Goal: Submit feedback/report problem

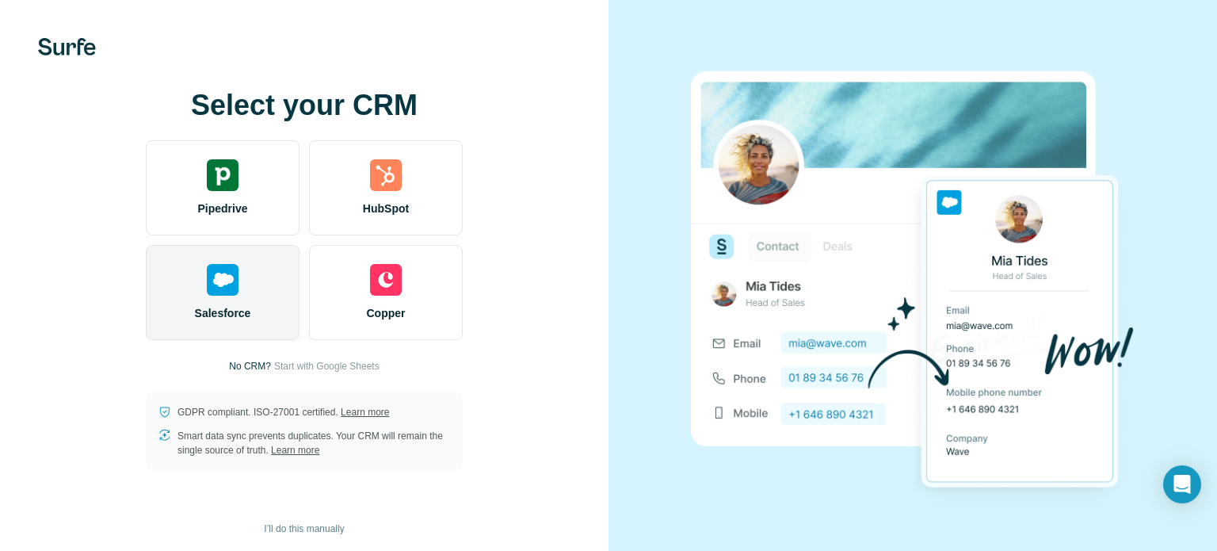
click at [217, 293] on img at bounding box center [223, 280] width 32 height 32
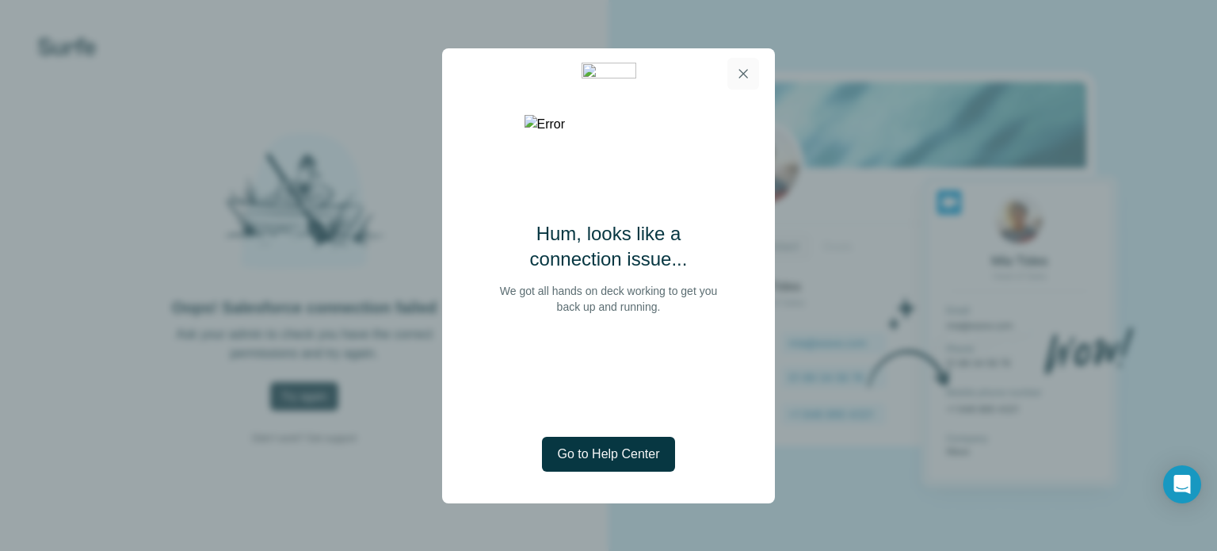
click at [748, 70] on icon "button" at bounding box center [743, 74] width 16 height 16
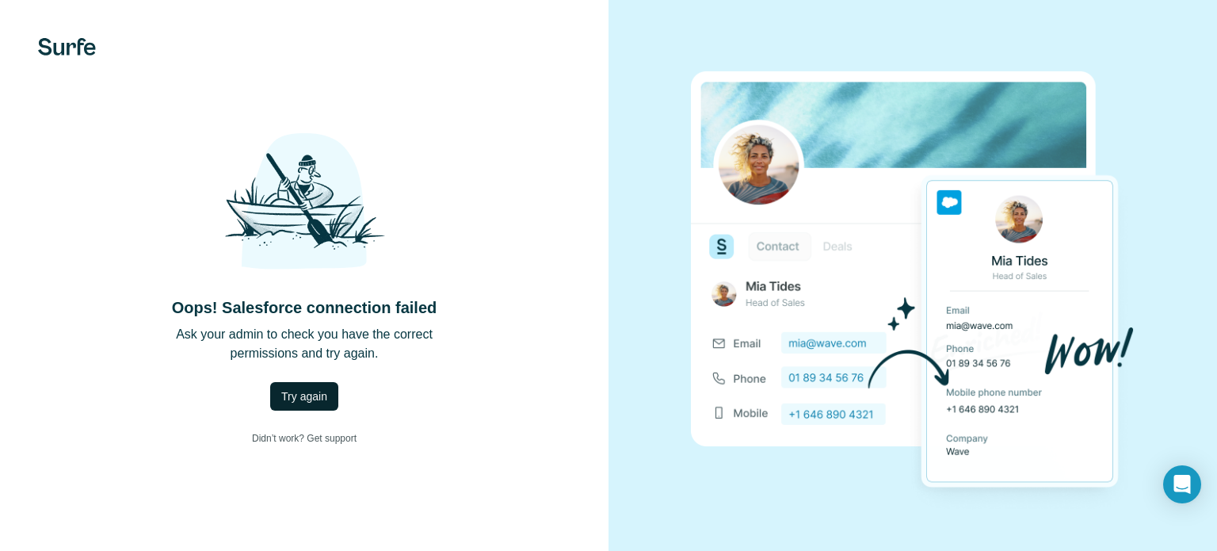
click at [305, 399] on span "Try again" at bounding box center [304, 396] width 46 height 16
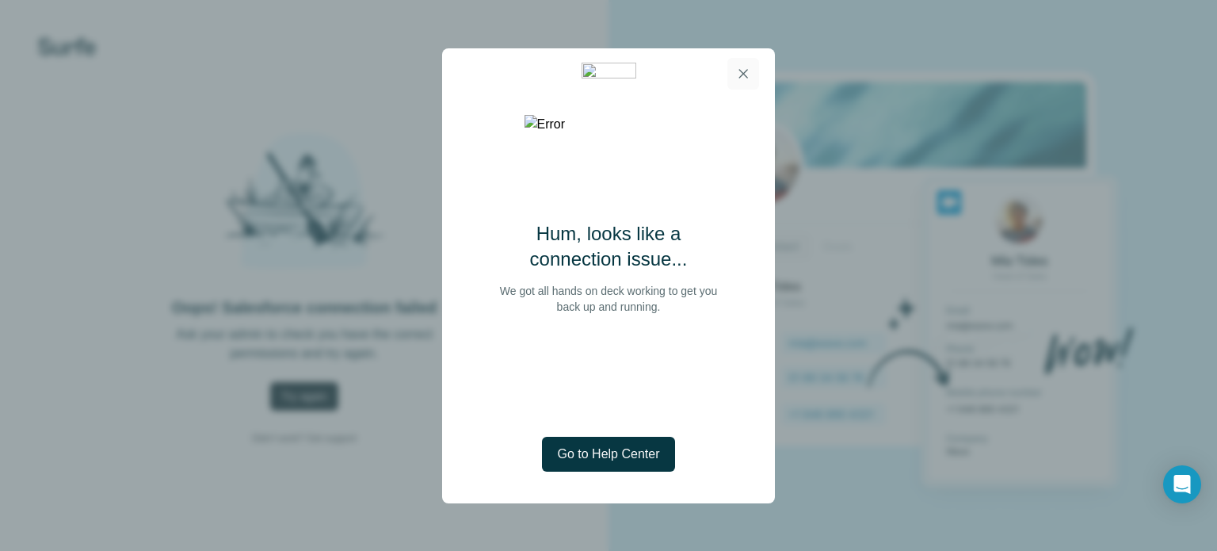
click at [742, 78] on icon "button" at bounding box center [743, 74] width 16 height 16
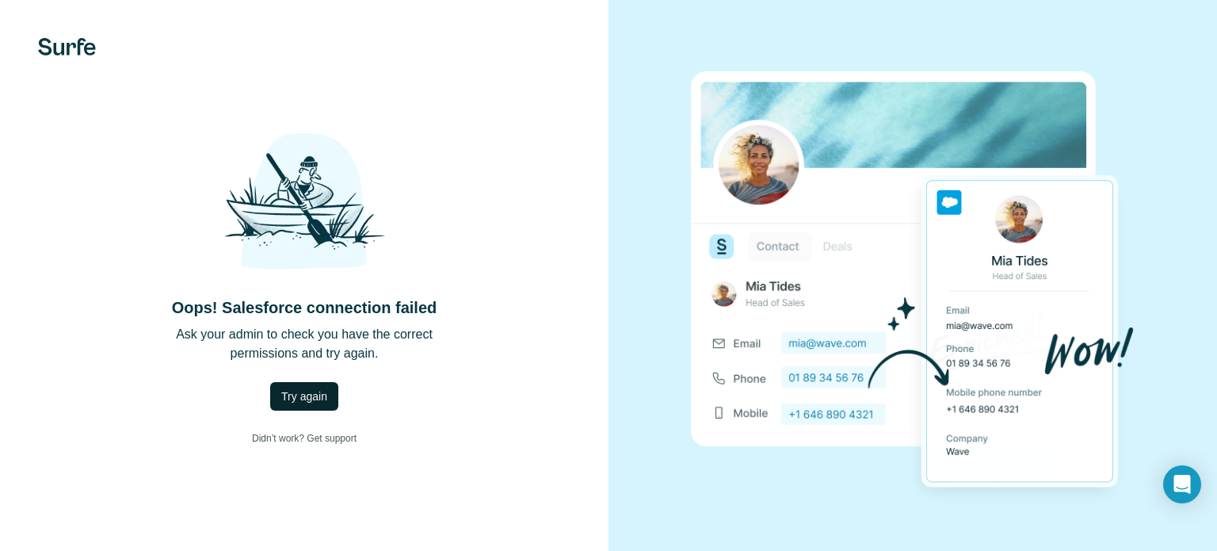
click at [307, 407] on button "Try again" at bounding box center [304, 396] width 68 height 29
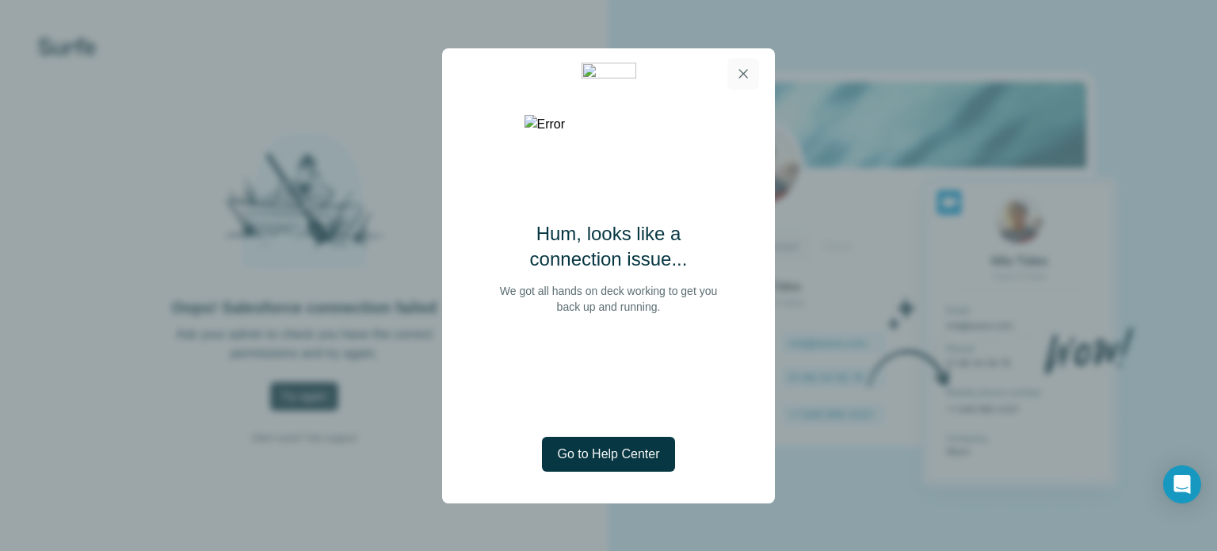
click at [745, 72] on icon "button" at bounding box center [743, 73] width 9 height 9
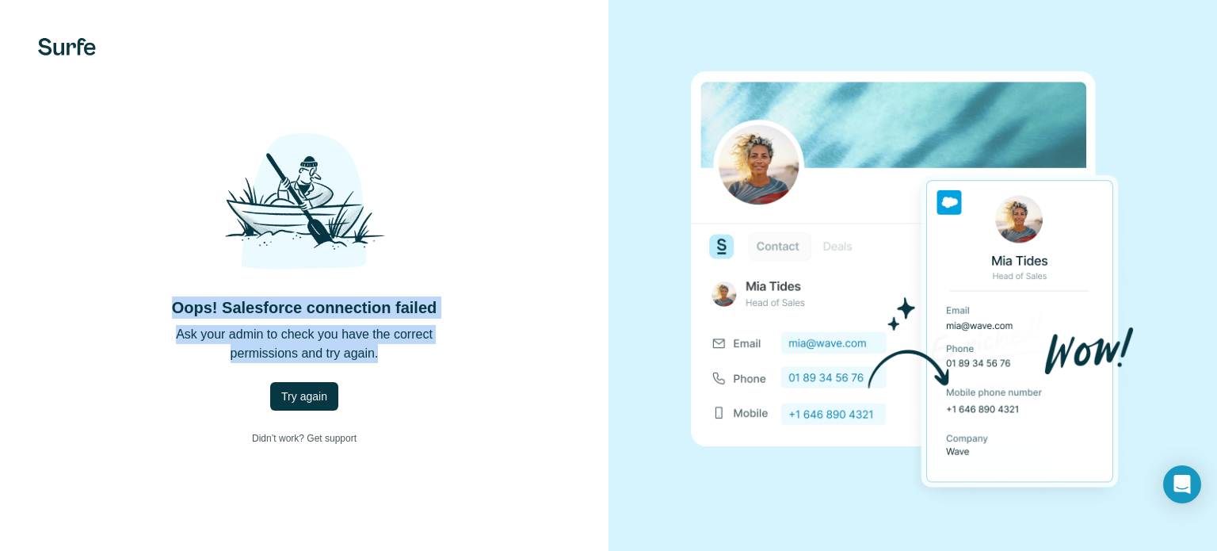
drag, startPoint x: 429, startPoint y: 358, endPoint x: 168, endPoint y: 304, distance: 266.1
click at [168, 304] on div "Oops! Salesforce connection failed Ask your admin to check you have the correct…" at bounding box center [304, 279] width 545 height 347
copy div "Oops! Salesforce connection failed Ask your admin to check you have the correct…"
